Goal: Task Accomplishment & Management: Understand process/instructions

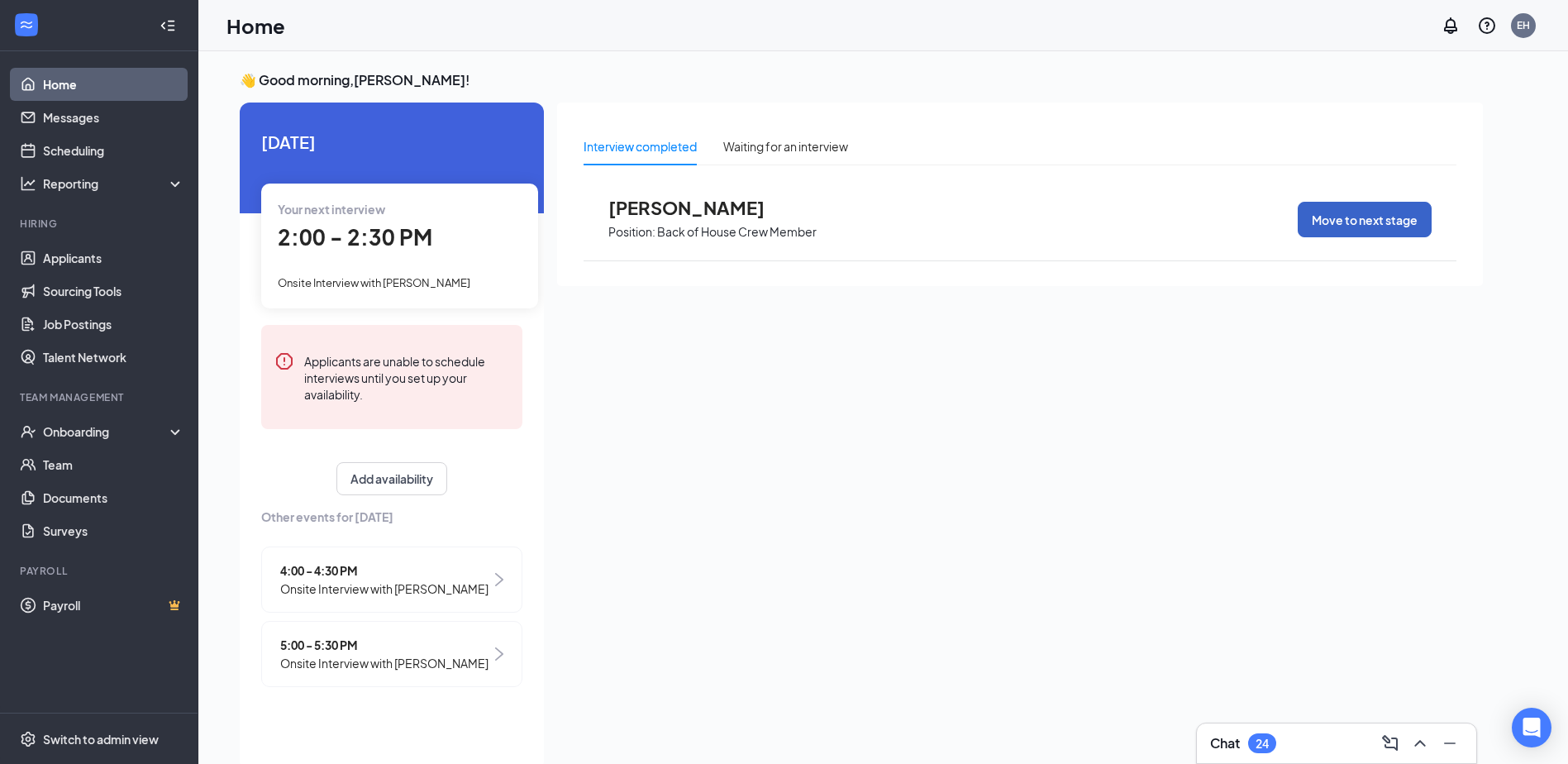
click at [1339, 214] on button "Move to next stage" at bounding box center [1364, 219] width 134 height 36
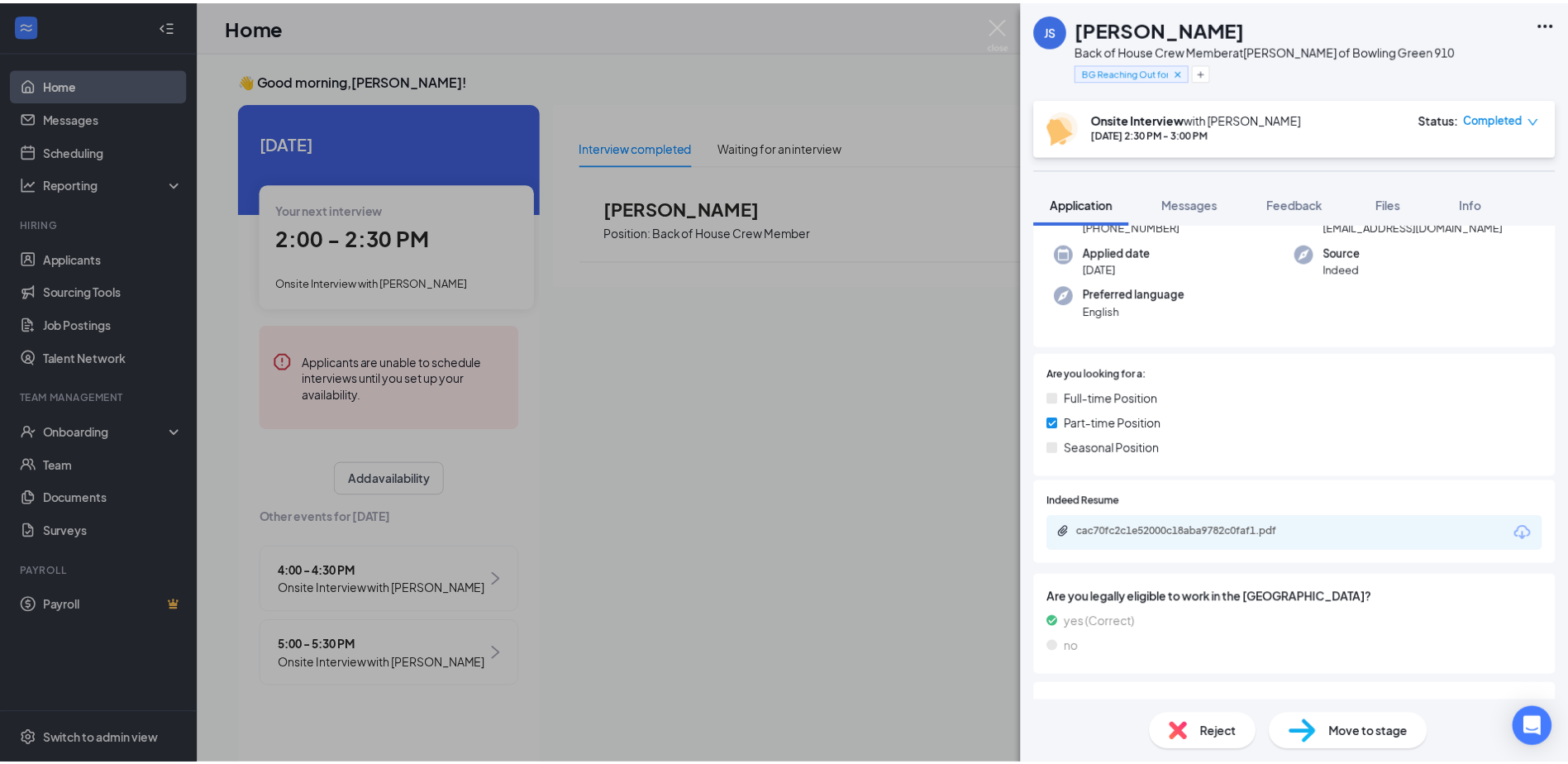
scroll to position [165, 0]
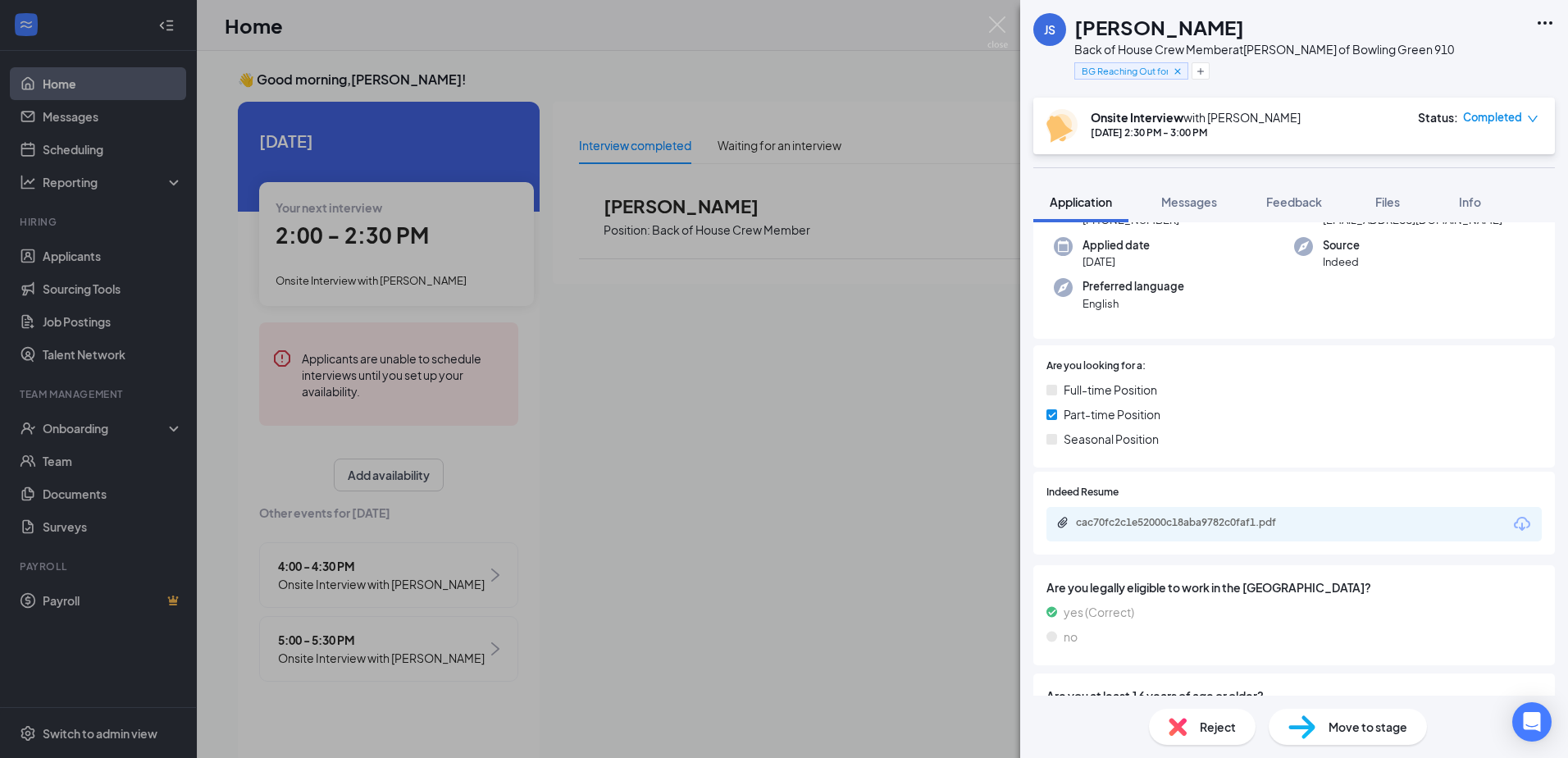
click at [1344, 730] on span "Move to stage" at bounding box center [1368, 726] width 79 height 18
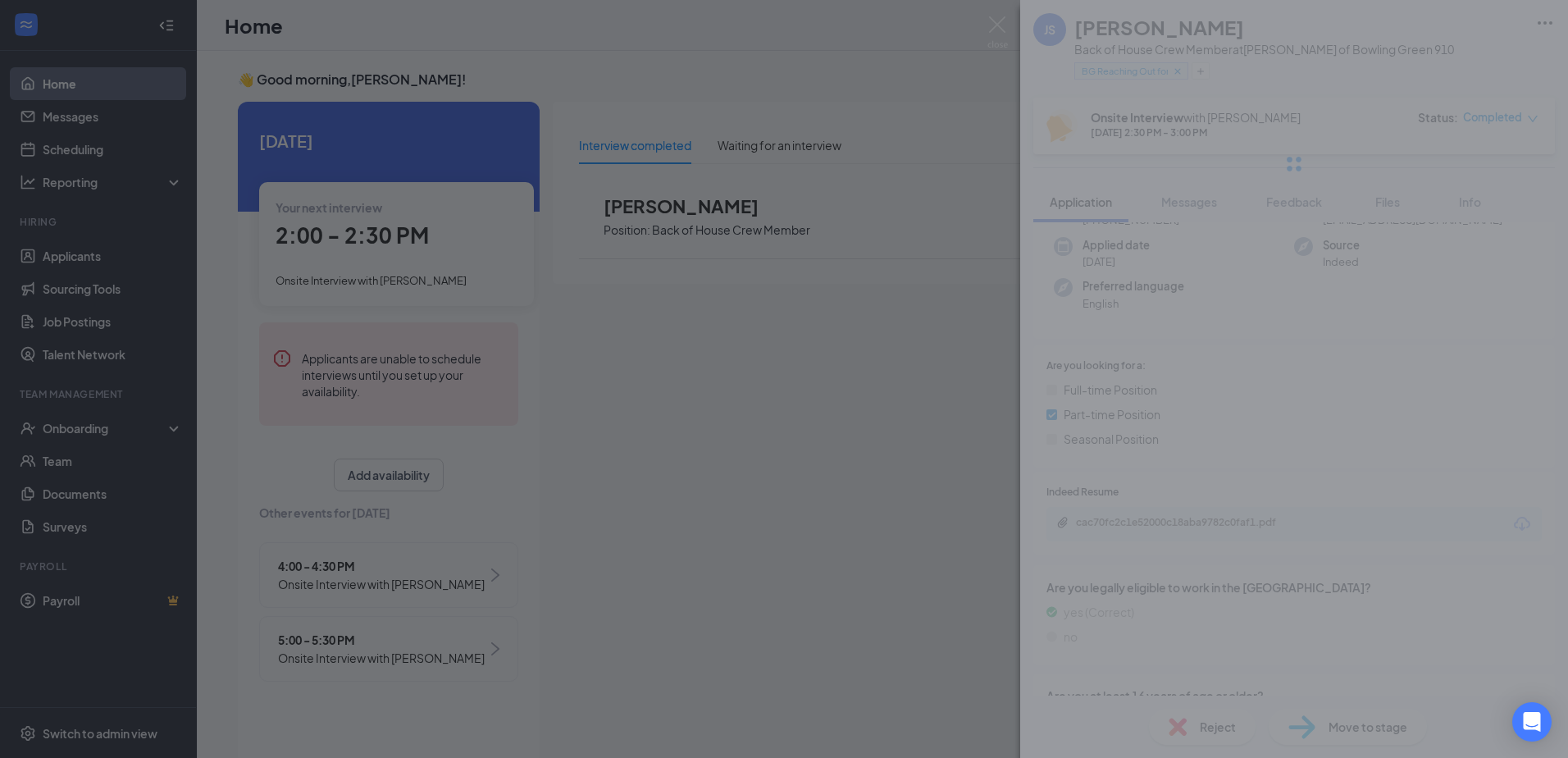
type input "Hiring Complete (final stage)"
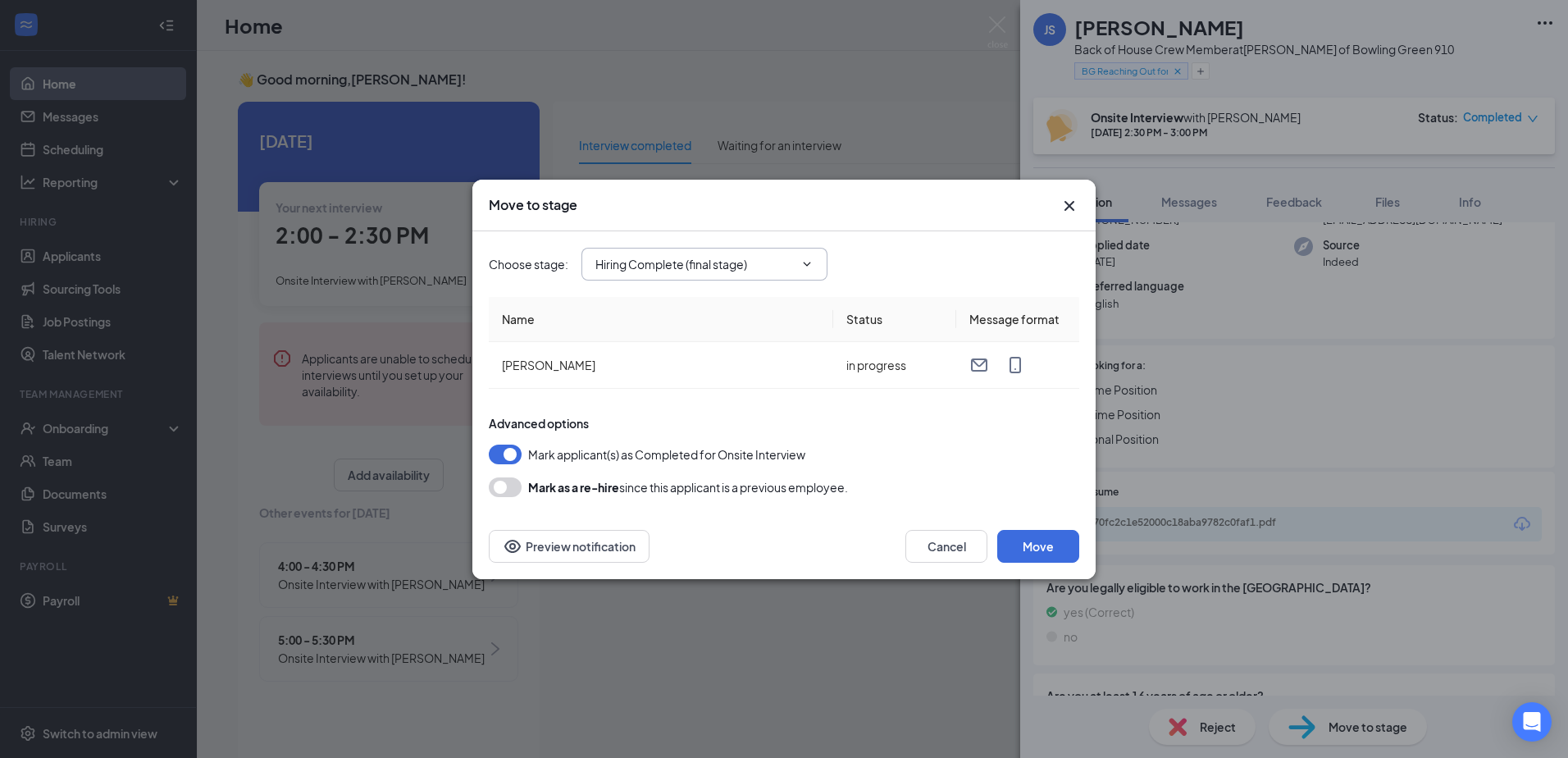
click at [809, 259] on icon "ChevronDown" at bounding box center [807, 264] width 13 height 13
click at [805, 260] on icon "ChevronDown" at bounding box center [807, 264] width 13 height 13
click at [595, 549] on button "Preview notification" at bounding box center [569, 546] width 161 height 33
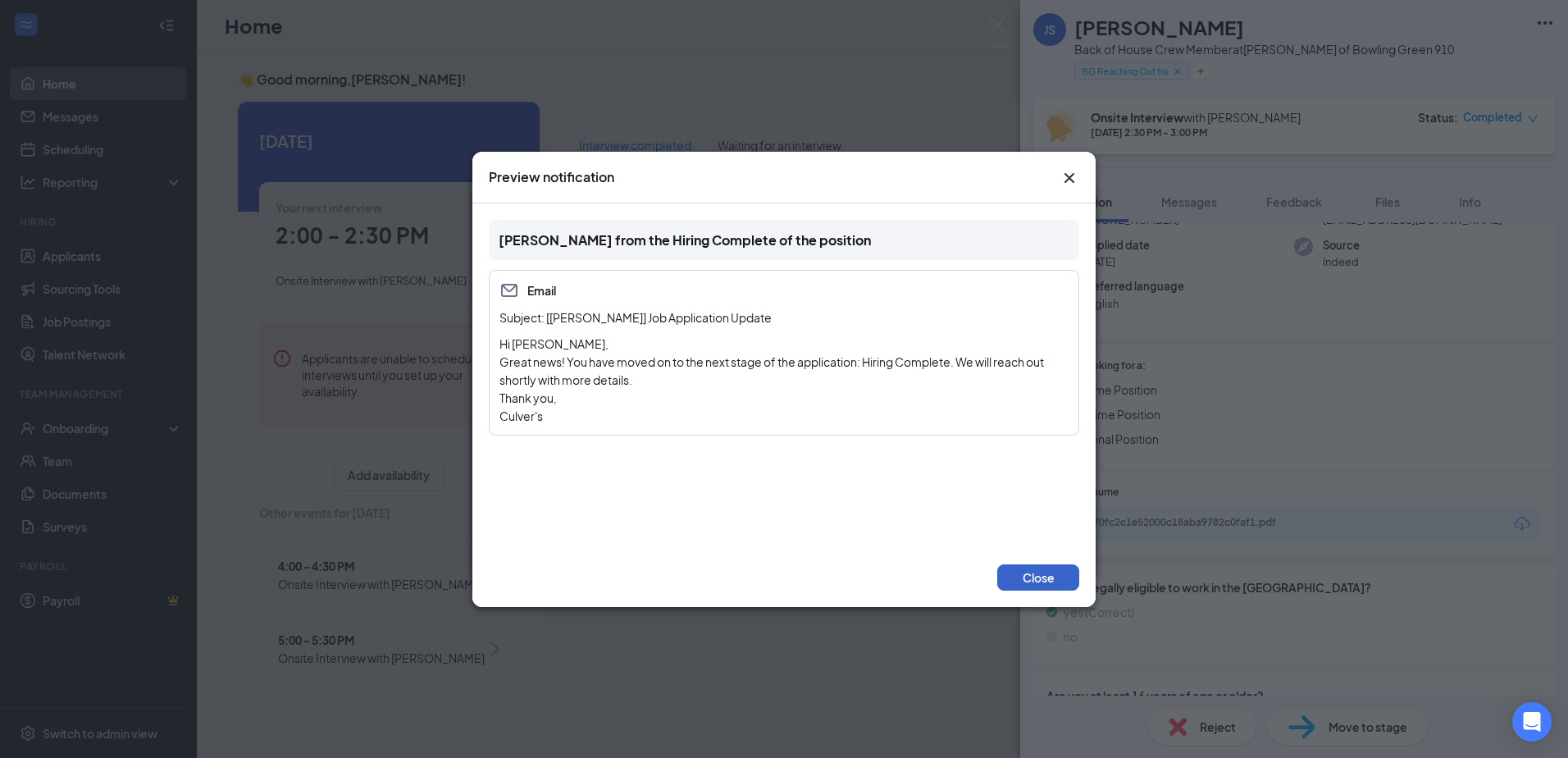
click at [1019, 581] on button "Close" at bounding box center [1038, 578] width 82 height 26
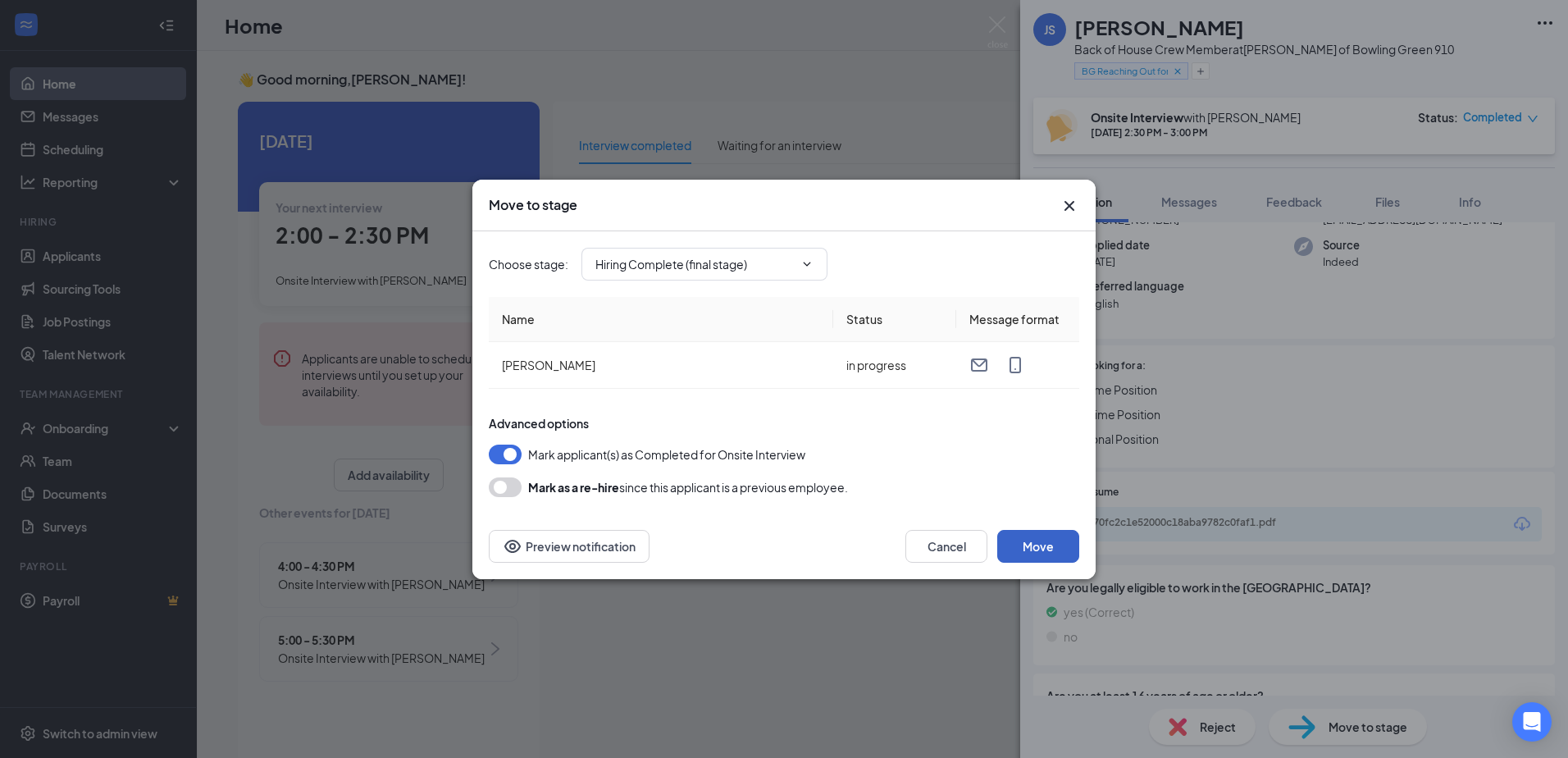
click at [1039, 538] on button "Move" at bounding box center [1038, 546] width 82 height 33
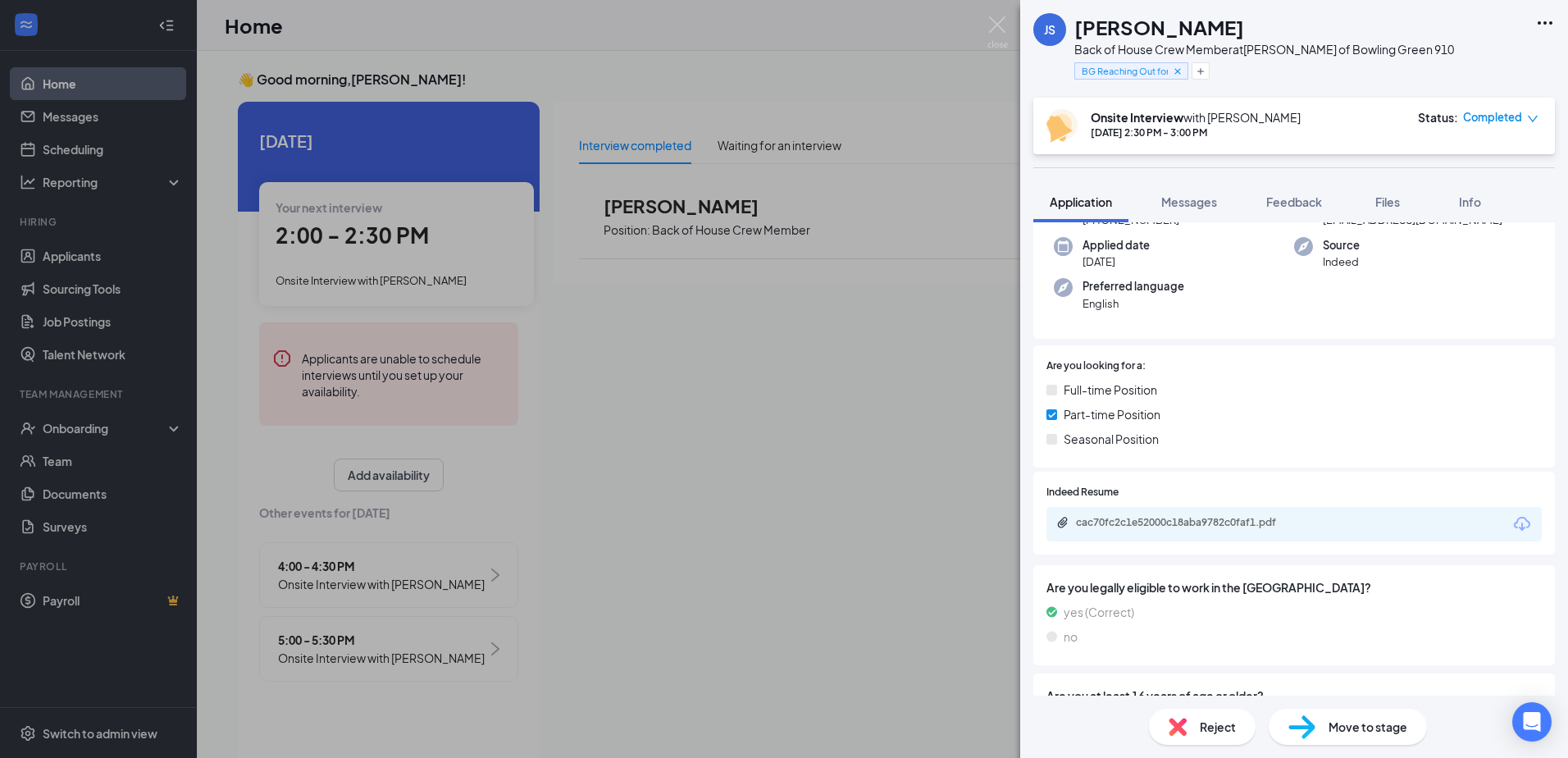
click at [53, 425] on div "JS [PERSON_NAME] Back of House Crew Member at [PERSON_NAME] of Bowling Green 91…" at bounding box center [784, 379] width 1568 height 758
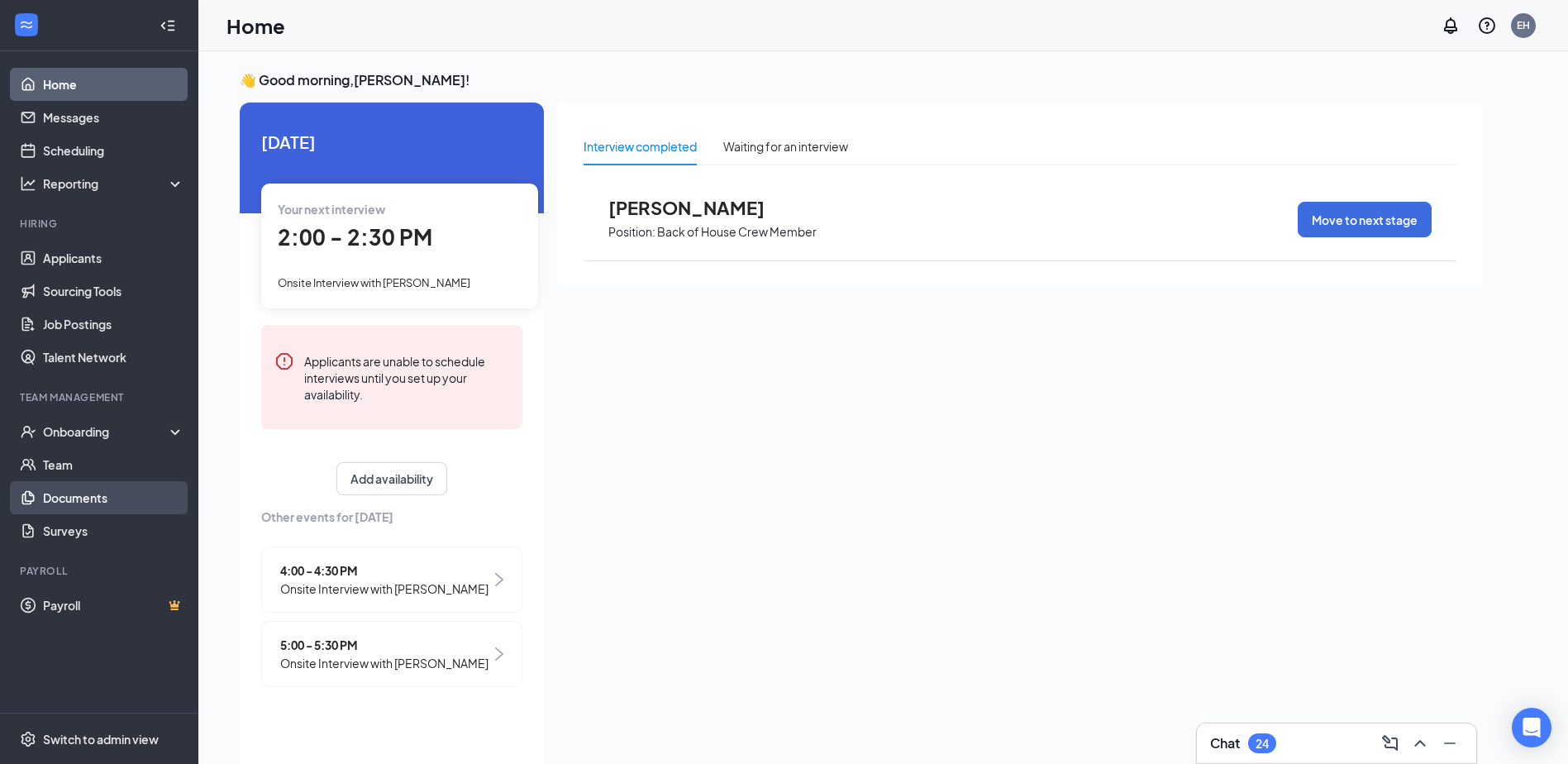
click at [66, 493] on link "Documents" at bounding box center [113, 497] width 142 height 33
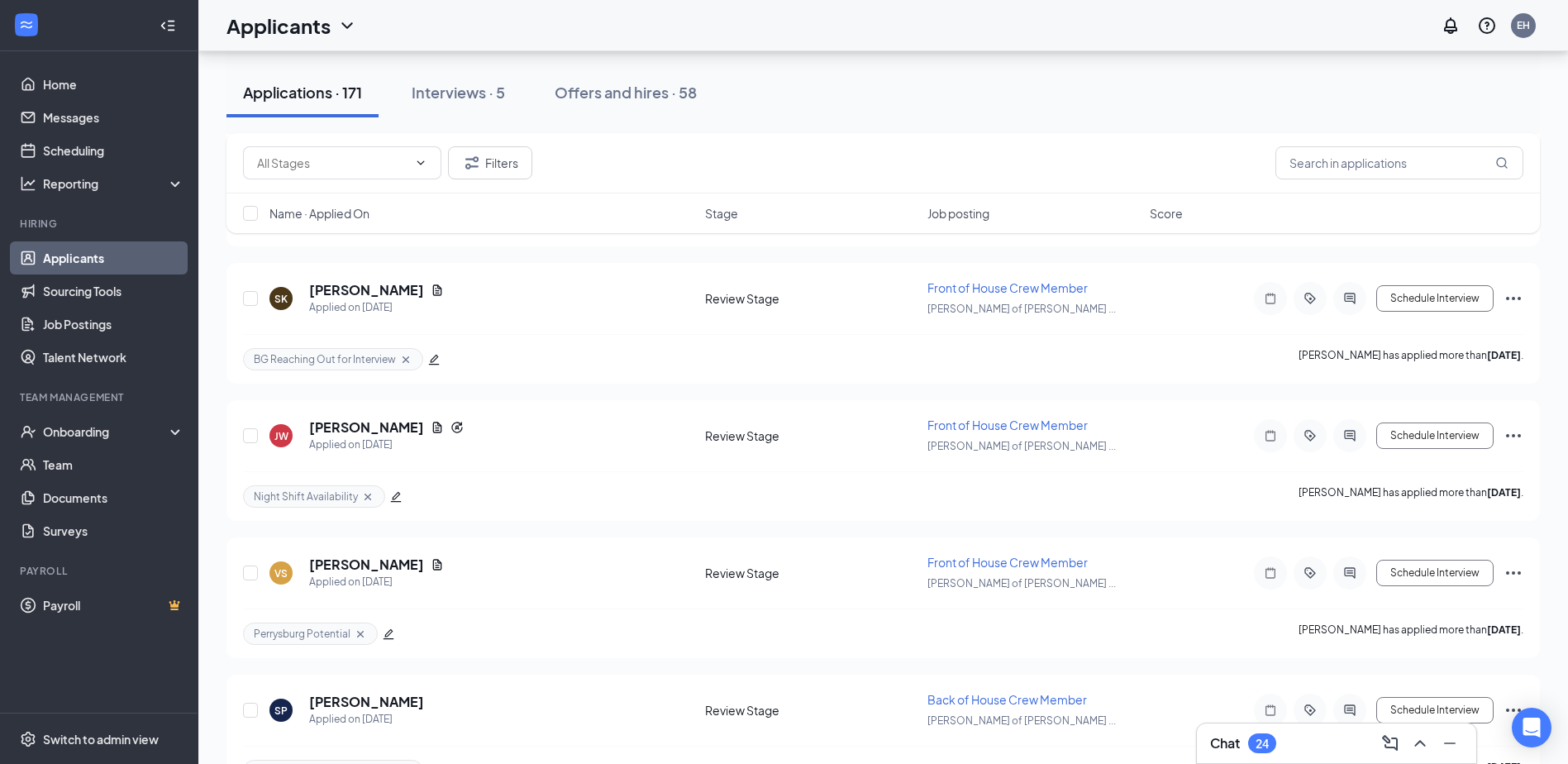
scroll to position [1323, 0]
click at [590, 88] on div "Offers and hires · 58" at bounding box center [626, 92] width 142 height 21
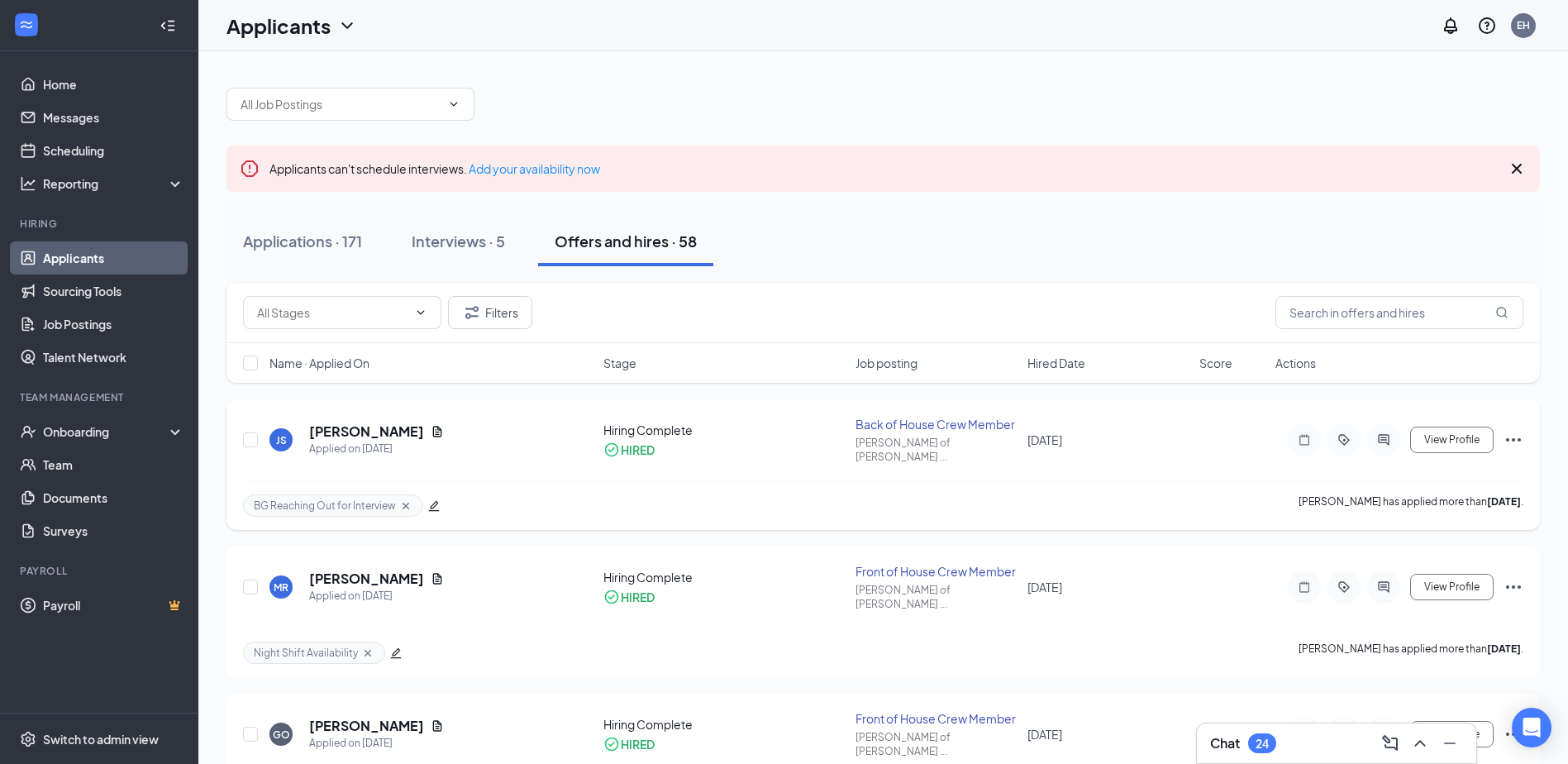
click at [1511, 430] on icon "Ellipses" at bounding box center [1513, 440] width 20 height 20
click at [175, 428] on div "Onboarding" at bounding box center [99, 431] width 199 height 33
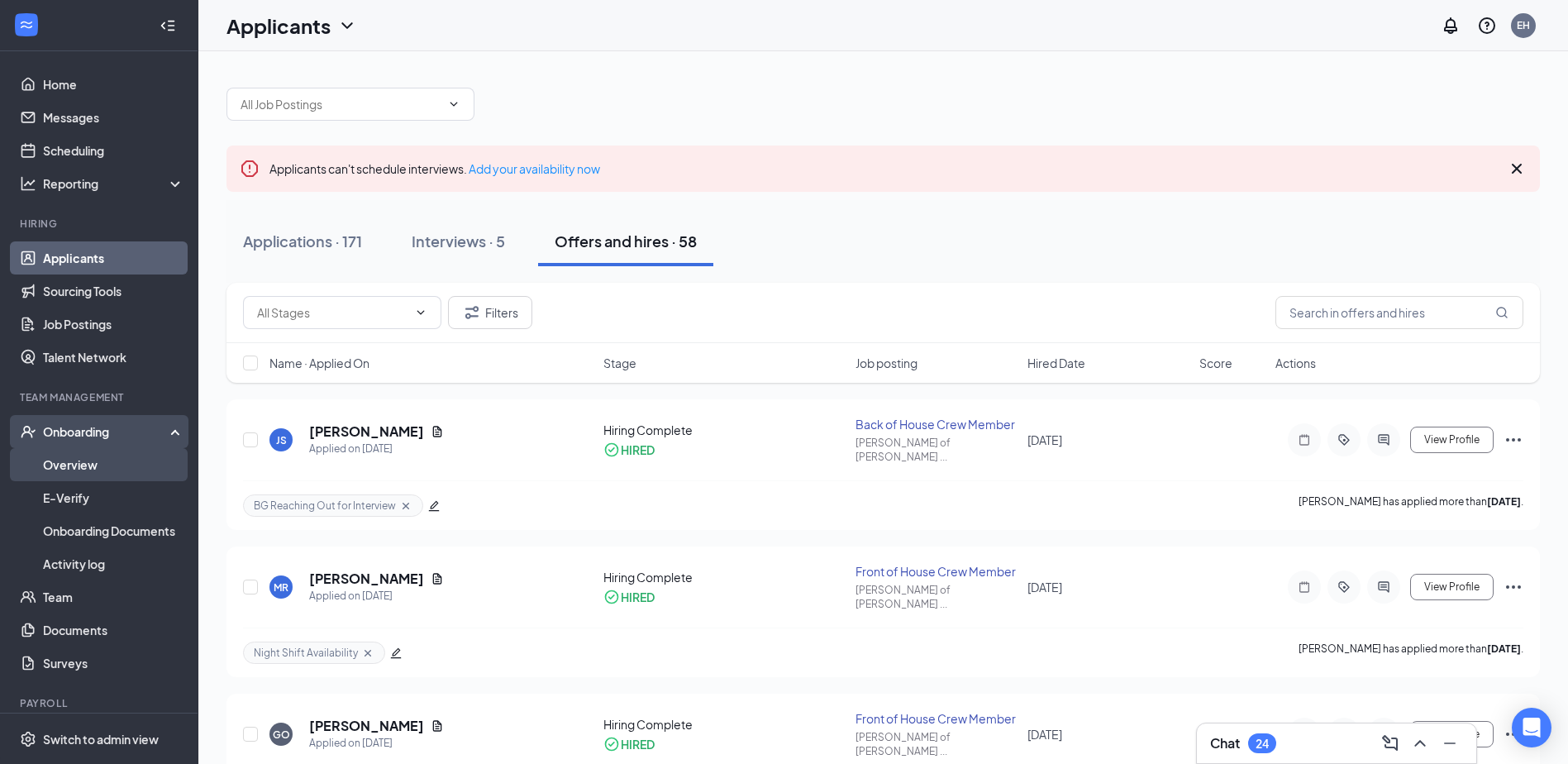
click at [75, 465] on link "Overview" at bounding box center [113, 464] width 142 height 33
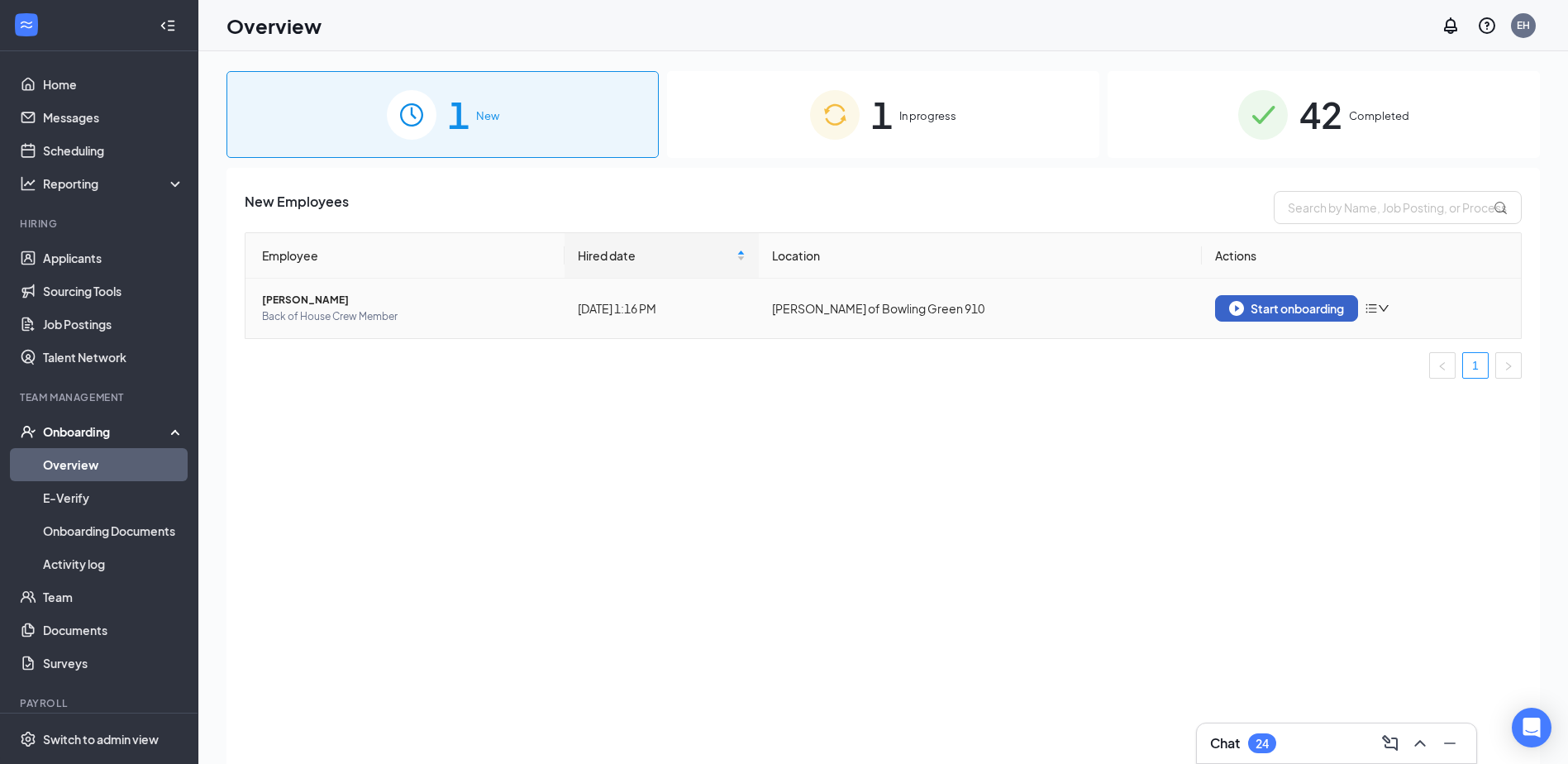
click at [1312, 304] on div "Start onboarding" at bounding box center [1286, 308] width 115 height 15
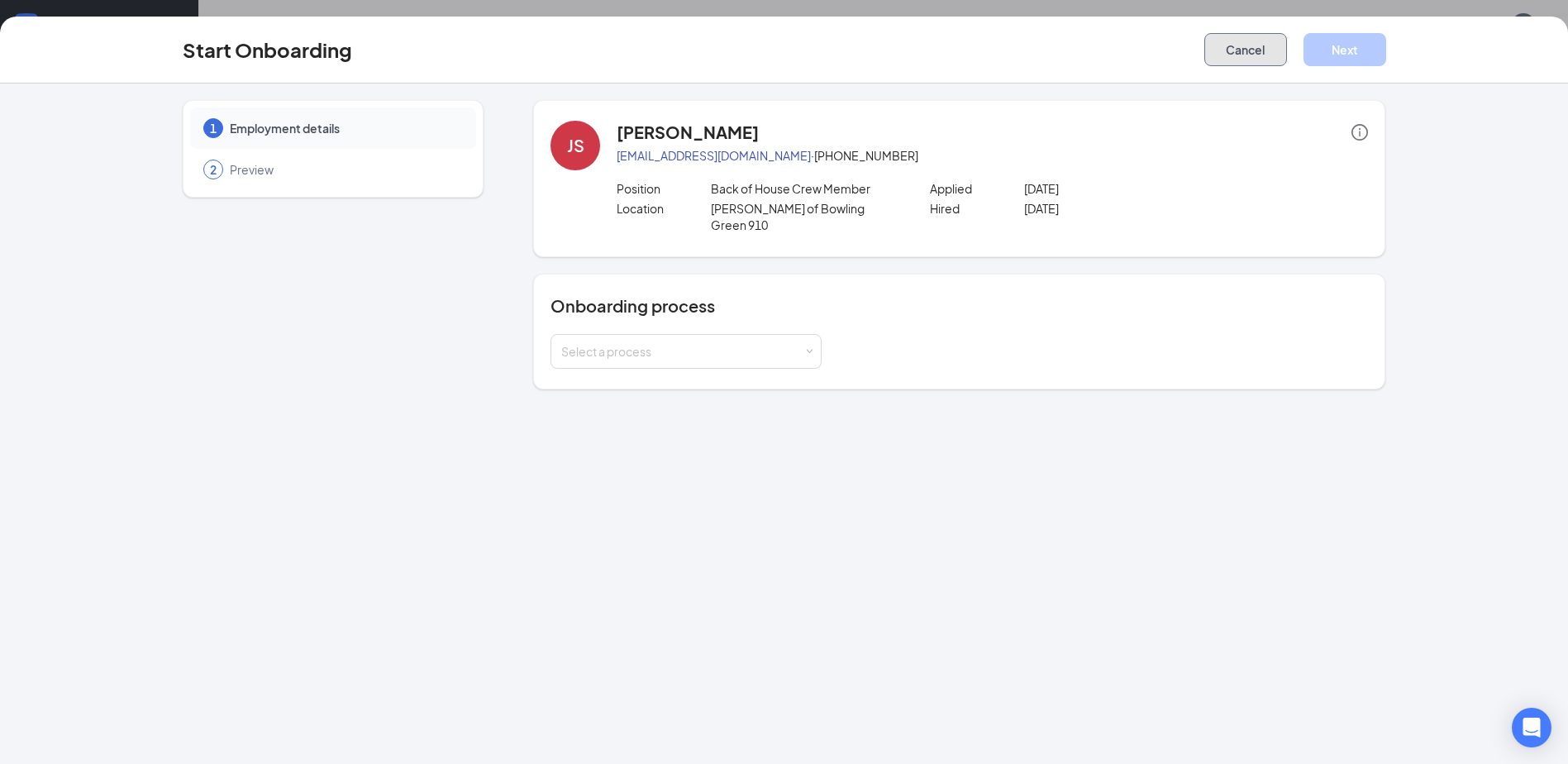
click at [1263, 52] on button "Cancel" at bounding box center [1246, 49] width 82 height 33
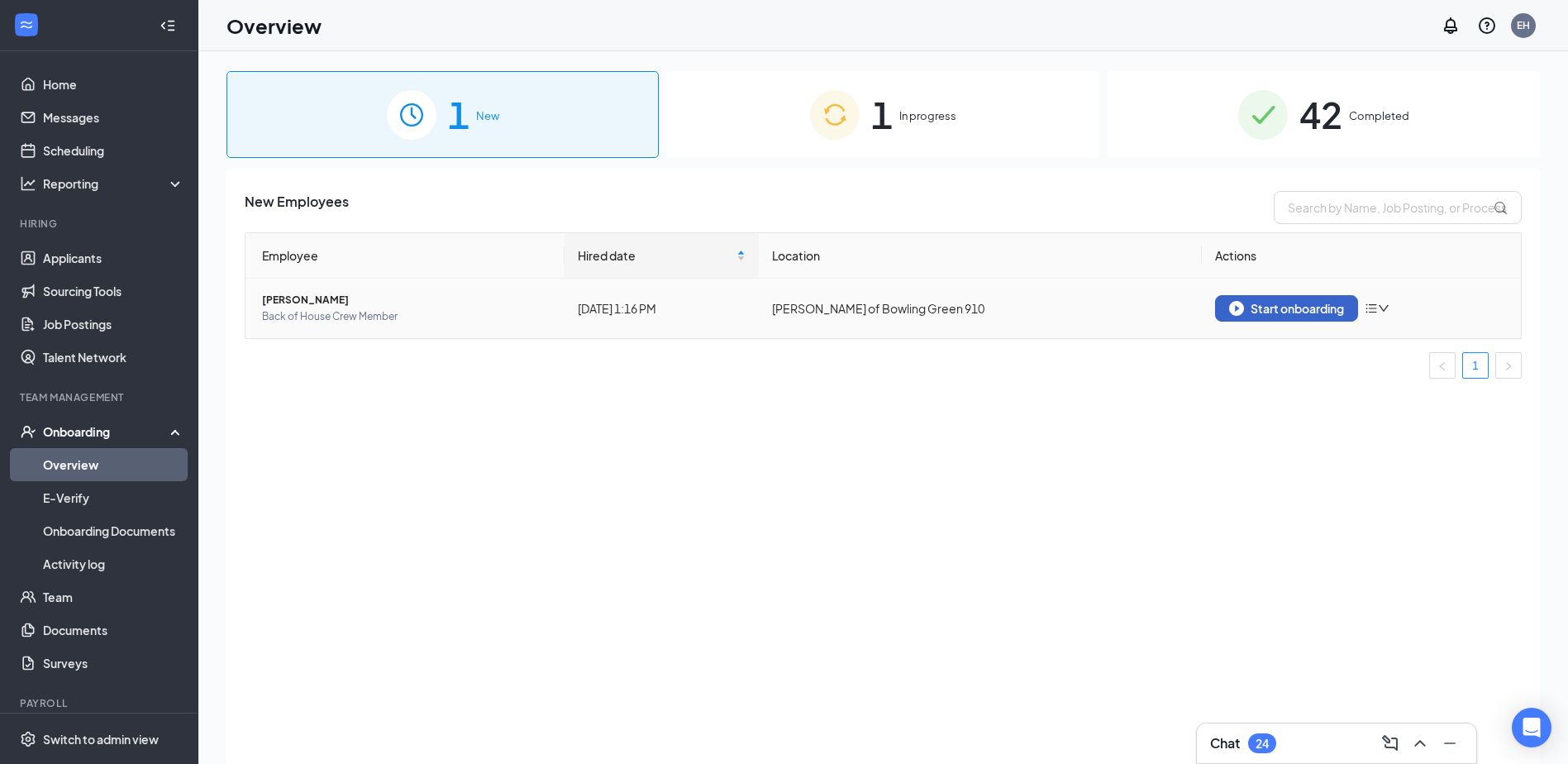
click at [1234, 309] on img "button" at bounding box center [1236, 308] width 15 height 15
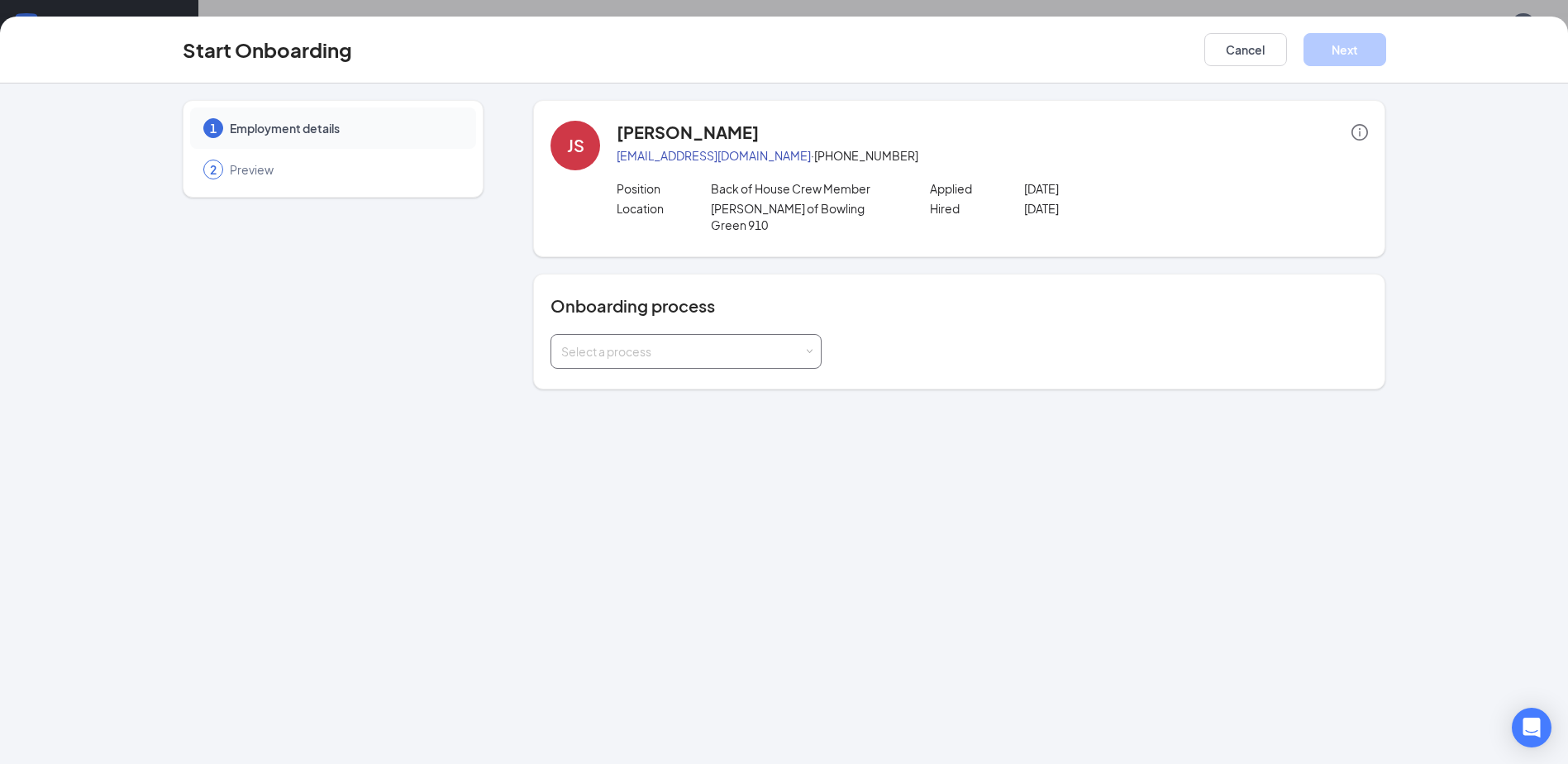
click at [806, 348] on span at bounding box center [810, 352] width 7 height 7
click at [787, 402] on li "New team member onboarding" at bounding box center [685, 400] width 271 height 30
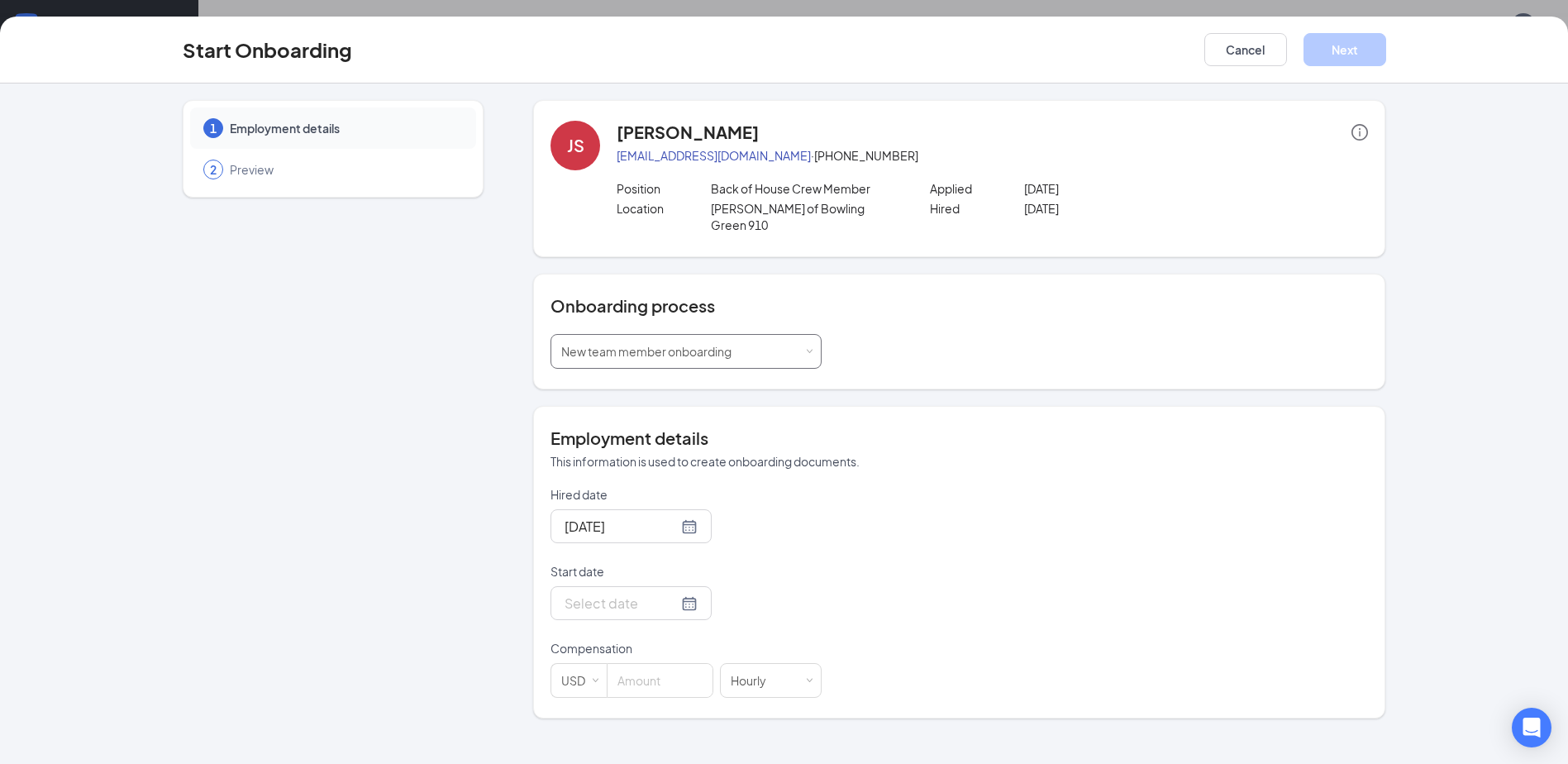
scroll to position [74, 0]
click at [650, 665] on input at bounding box center [660, 680] width 105 height 33
type input "12.5"
click at [671, 592] on div at bounding box center [631, 603] width 133 height 21
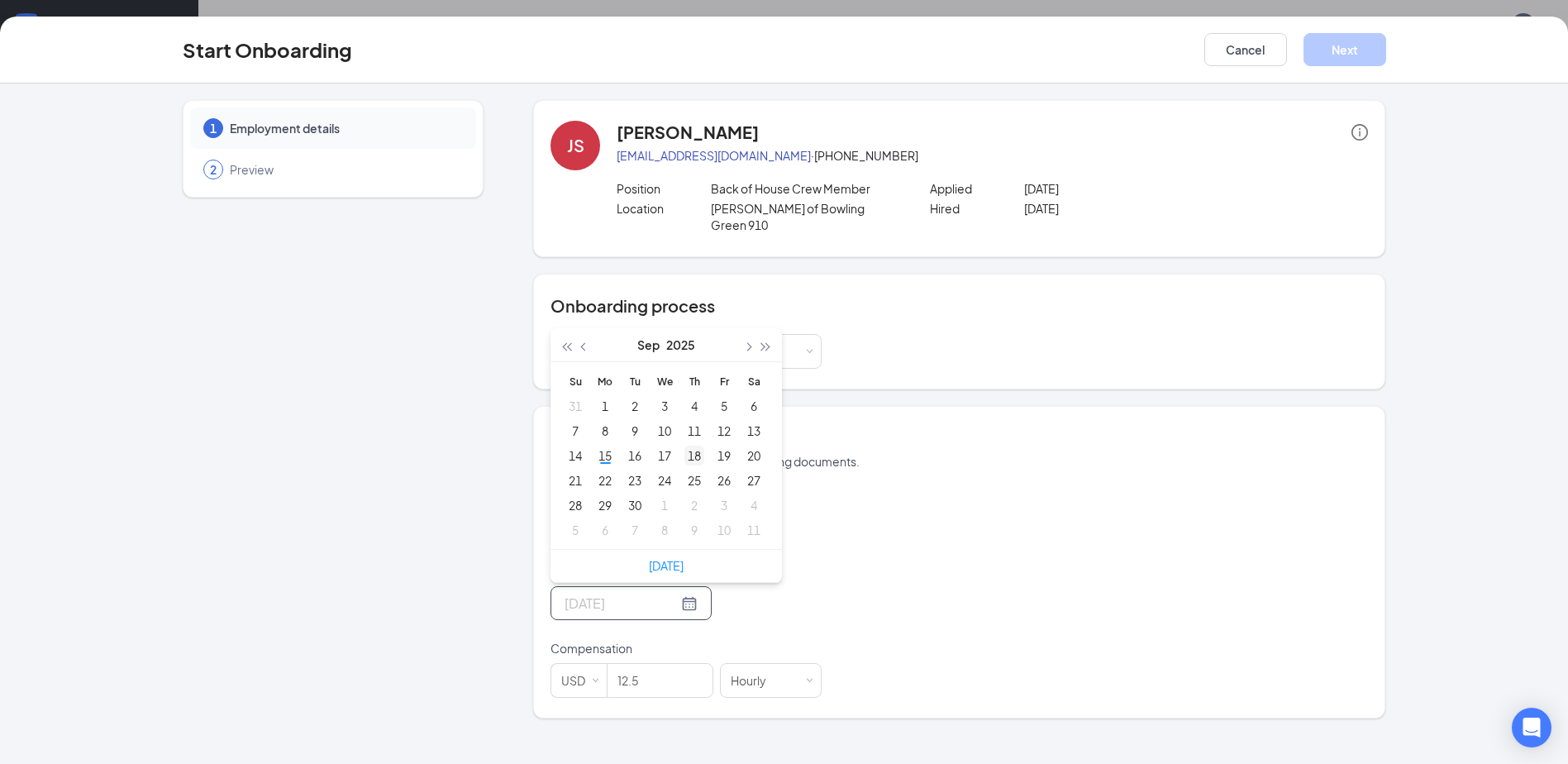
type input "Sep 18, 2025"
click at [694, 445] on div "18" at bounding box center [694, 455] width 20 height 20
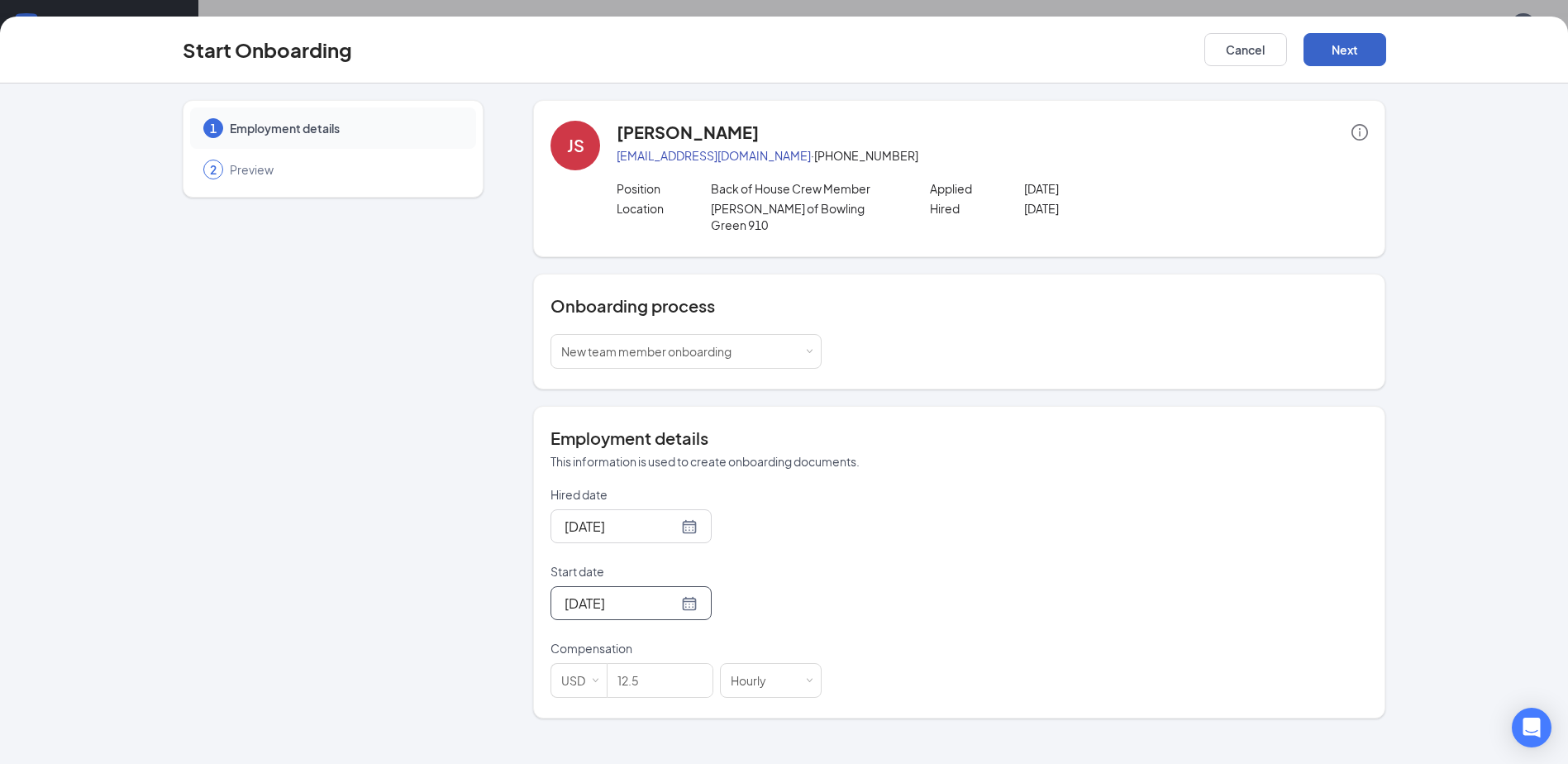
click at [1322, 45] on button "Next" at bounding box center [1345, 49] width 82 height 33
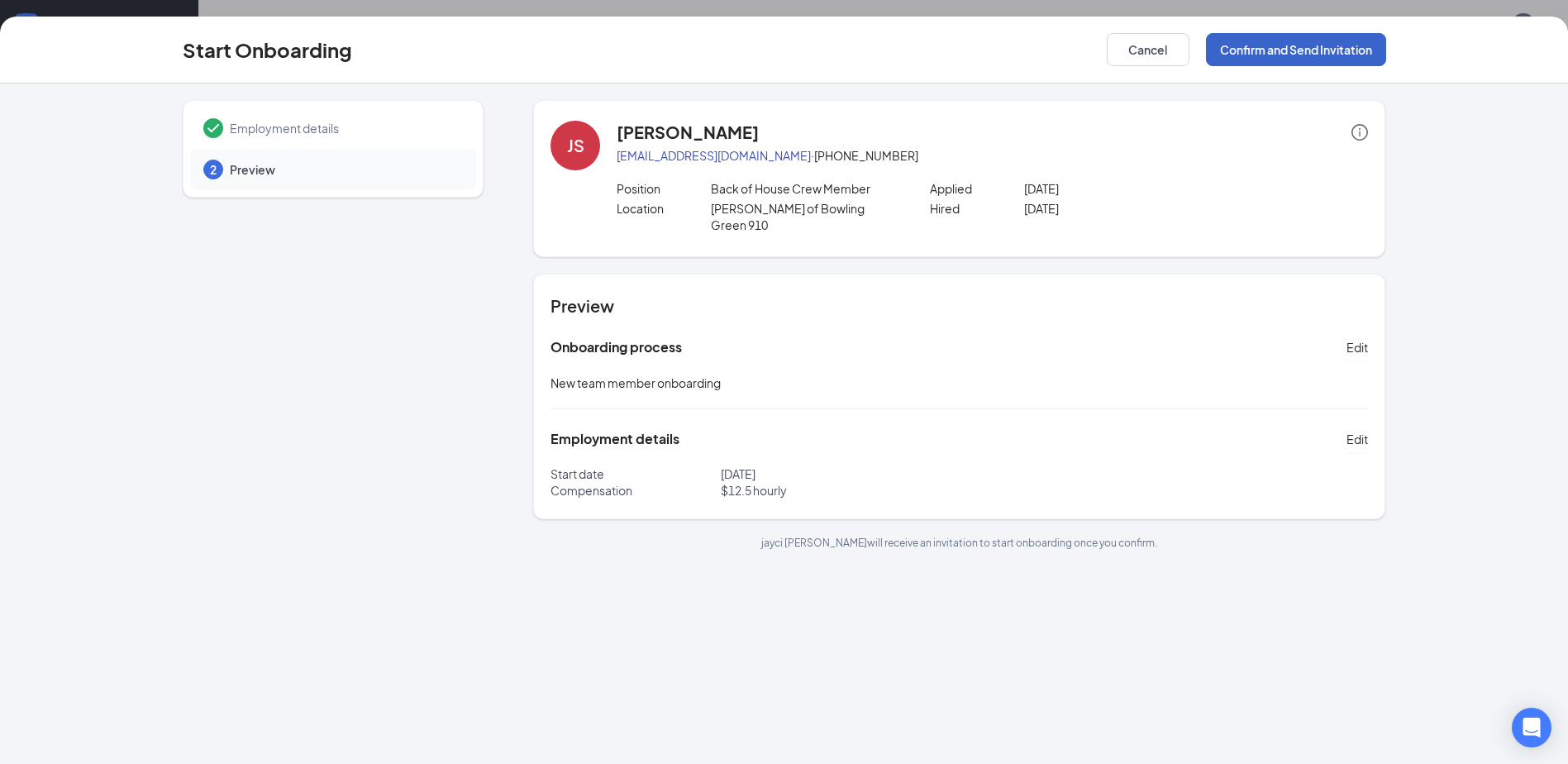
click at [1322, 45] on button "Confirm and Send Invitation" at bounding box center [1296, 49] width 180 height 33
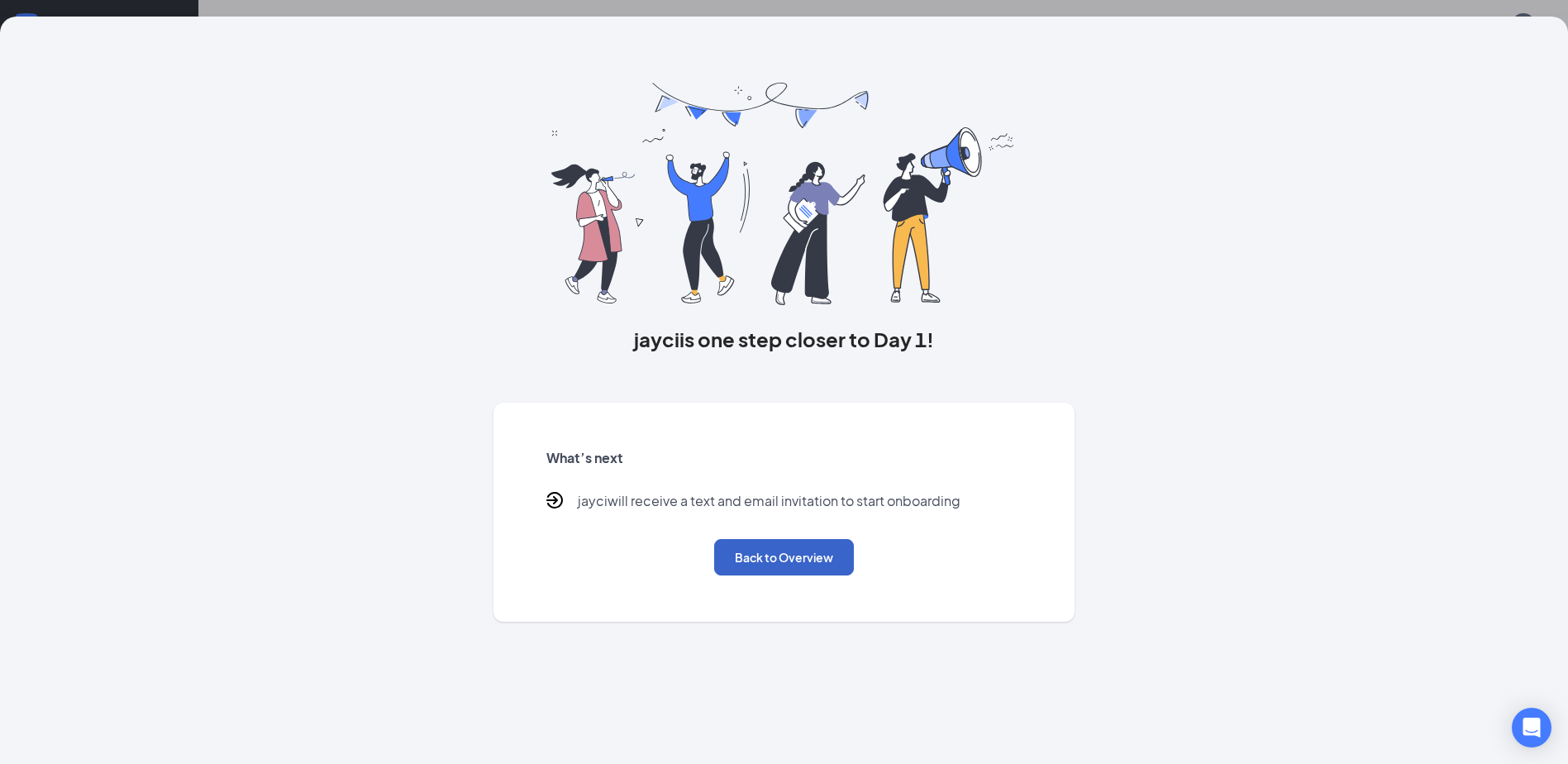
click at [779, 552] on button "Back to Overview" at bounding box center [784, 557] width 140 height 37
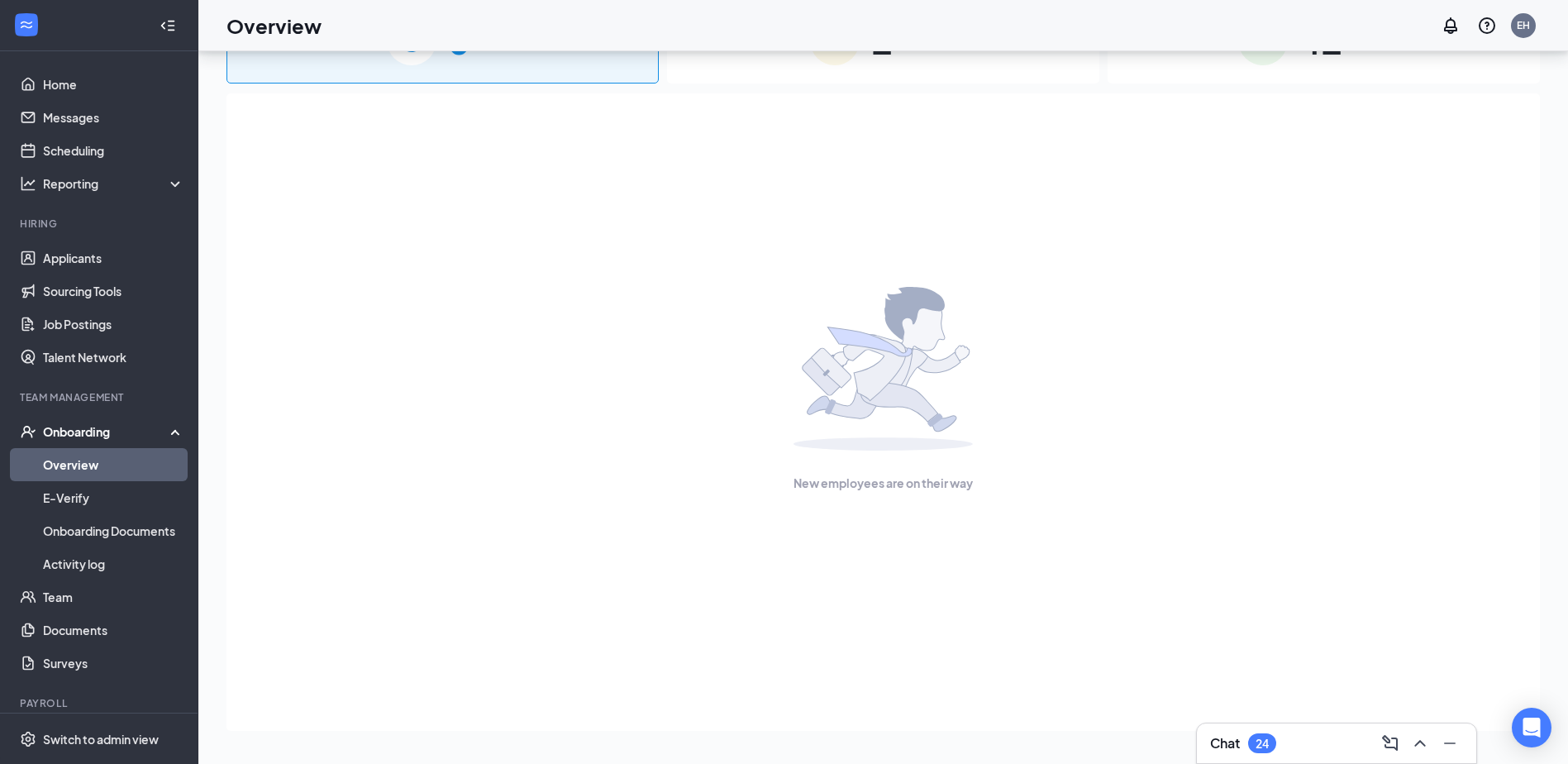
click at [158, 427] on div "Onboarding" at bounding box center [99, 431] width 199 height 33
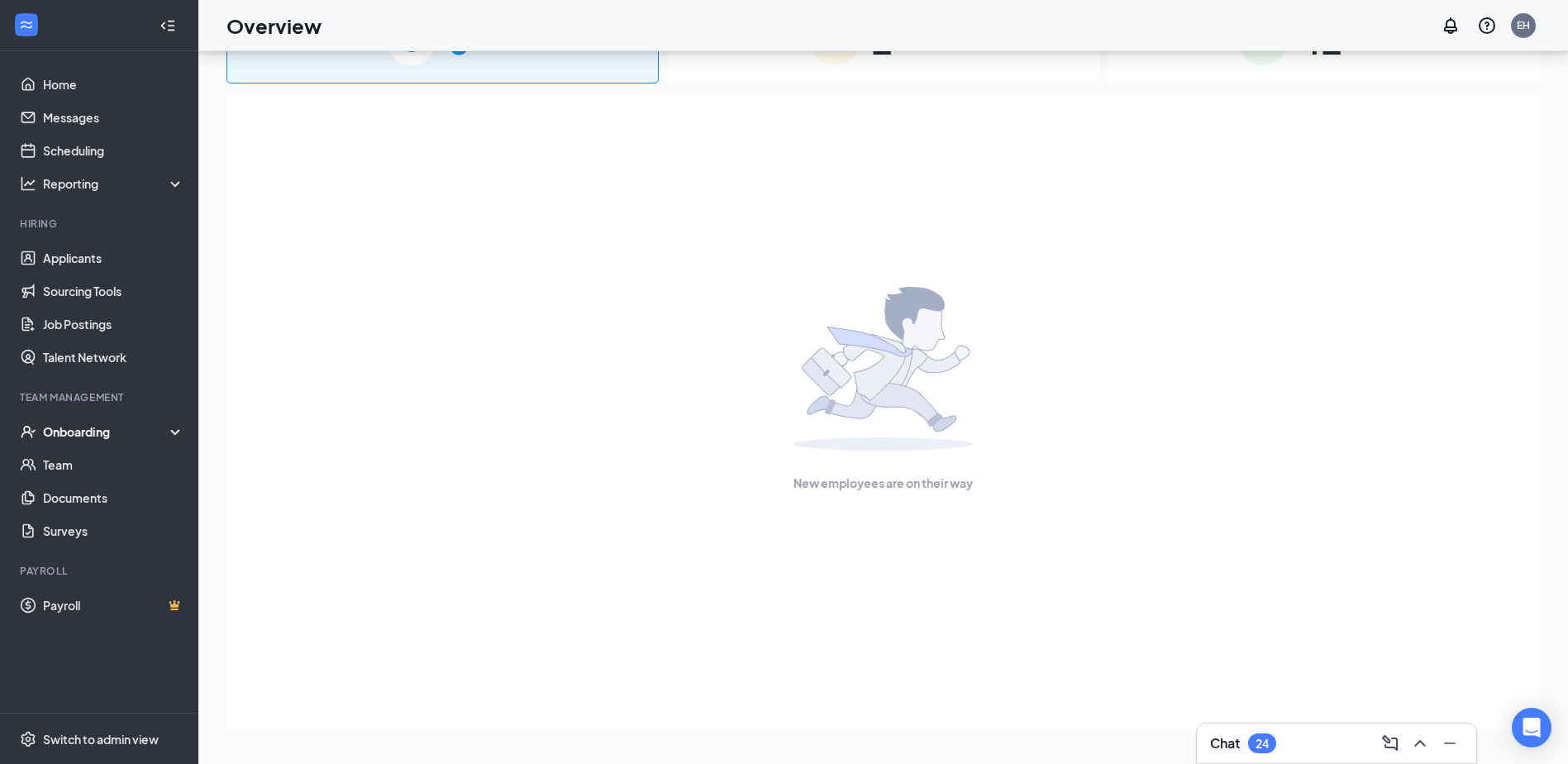
click at [172, 433] on icon at bounding box center [178, 433] width 13 height 0
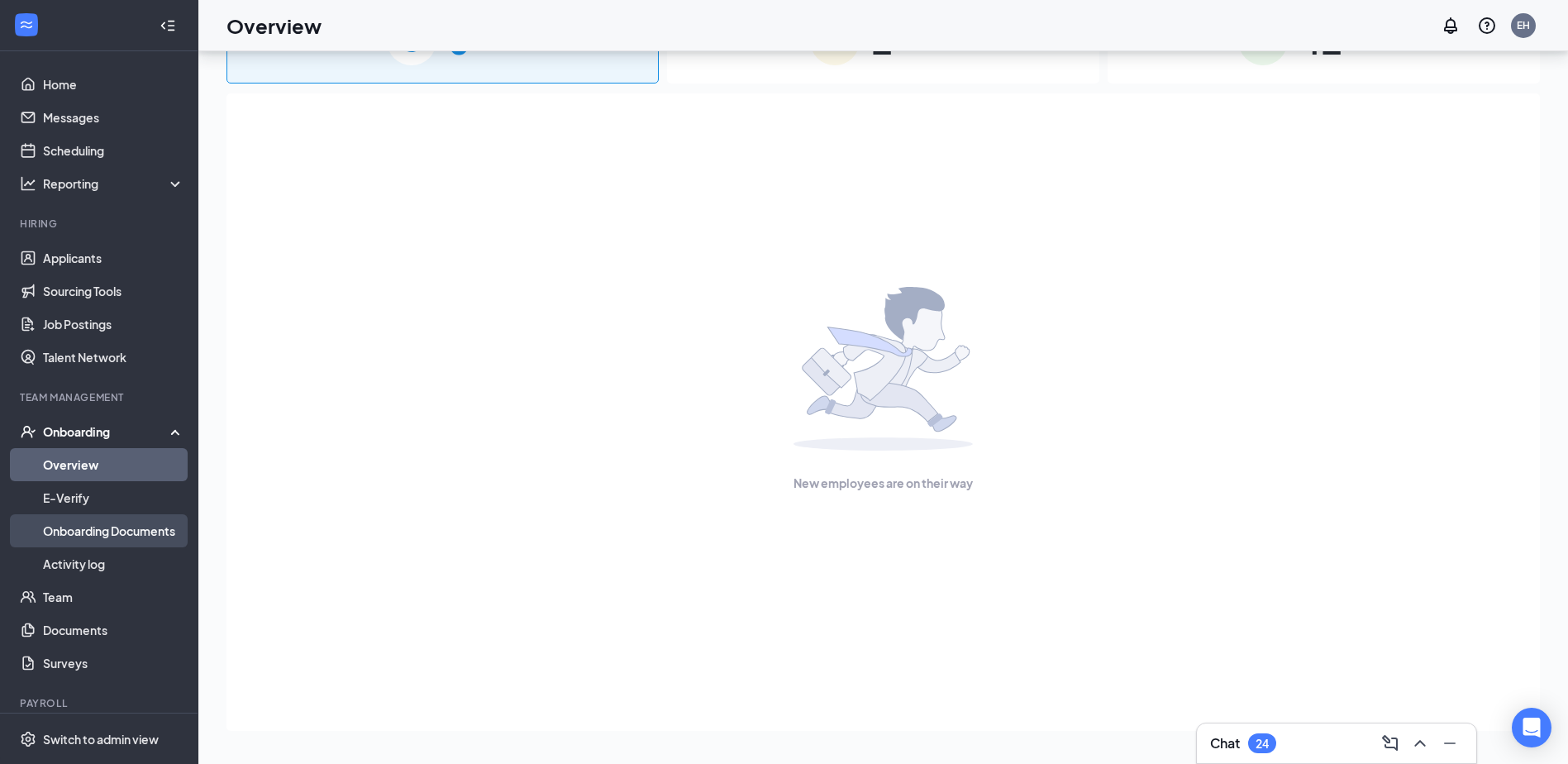
click at [137, 527] on link "Onboarding Documents" at bounding box center [113, 530] width 142 height 33
